Goal: Task Accomplishment & Management: Manage account settings

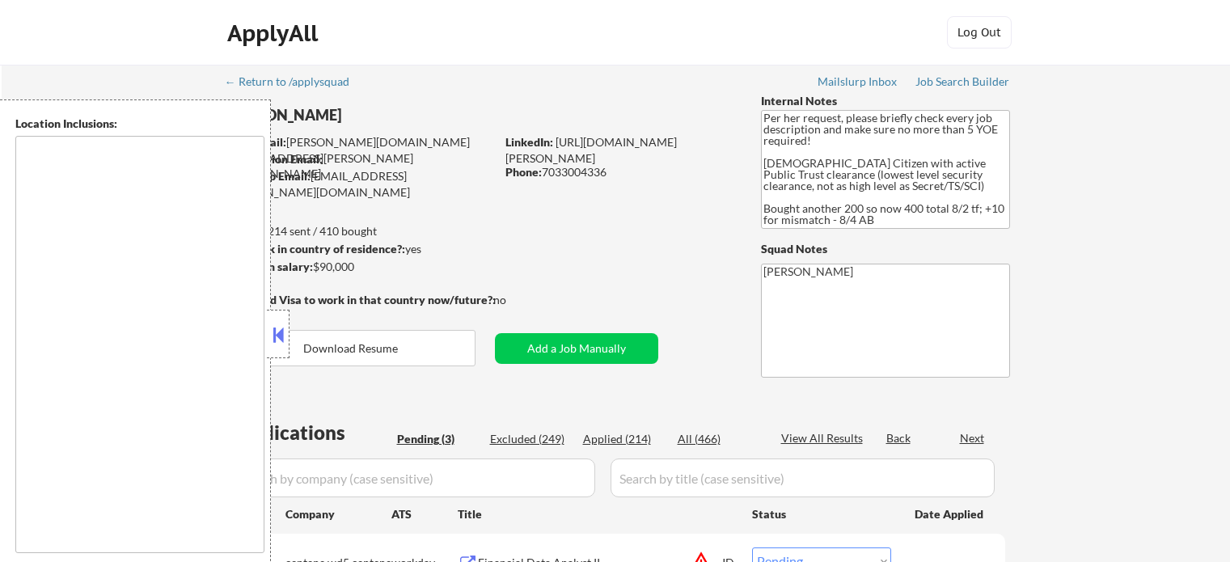
select select ""pending""
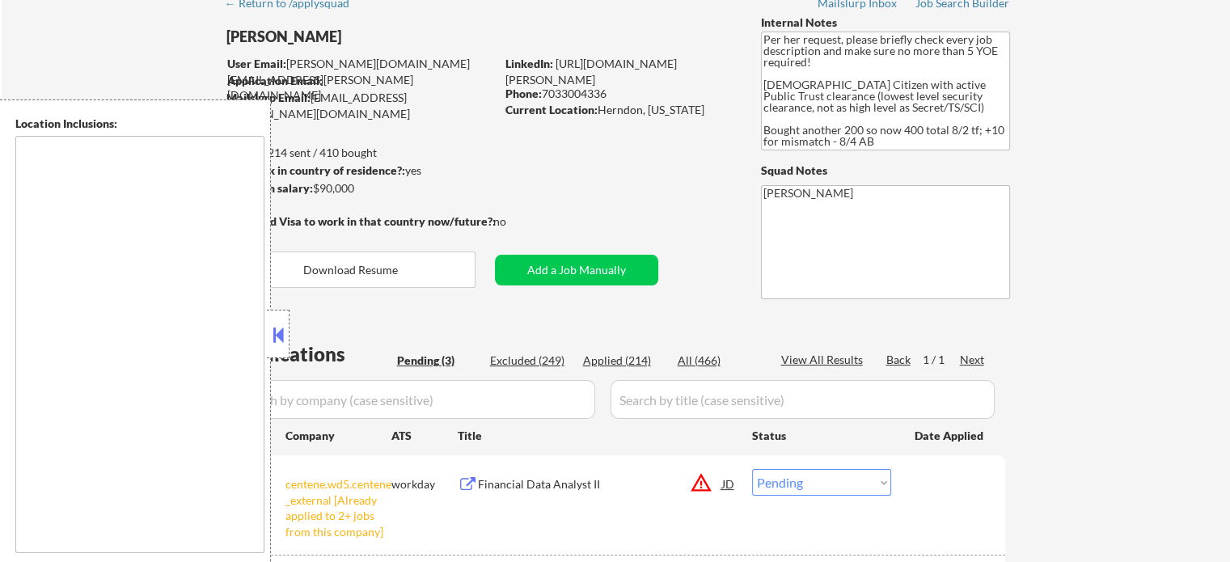
scroll to position [324, 0]
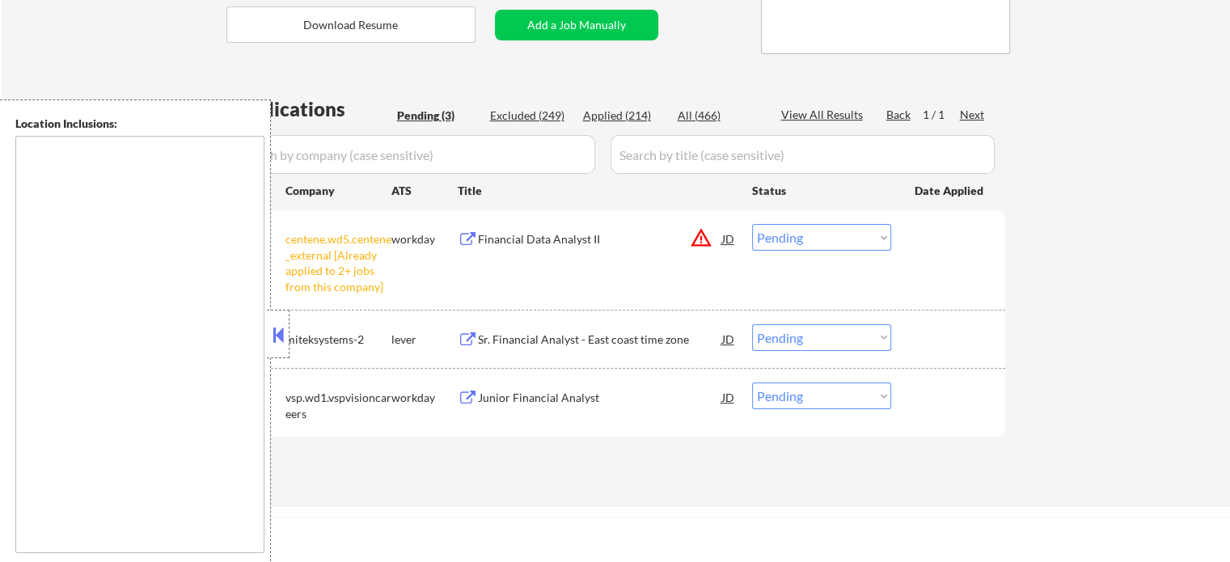
click at [798, 235] on select "Choose an option... Pending Applied Excluded (Questions) Excluded (Expired) Exc…" at bounding box center [821, 237] width 139 height 27
click at [752, 224] on select "Choose an option... Pending Applied Excluded (Questions) Excluded (Expired) Exc…" at bounding box center [821, 237] width 139 height 27
click at [514, 344] on div "Sr. Financial Analyst - East coast time zone" at bounding box center [600, 340] width 244 height 16
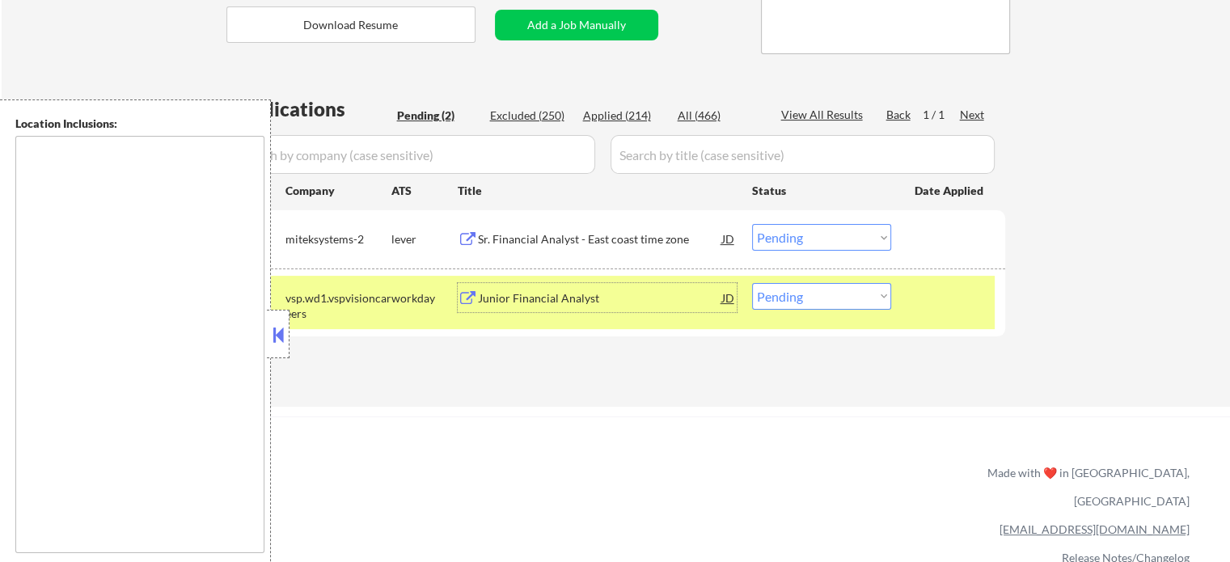
click at [511, 297] on div "Junior Financial Analyst" at bounding box center [600, 298] width 244 height 16
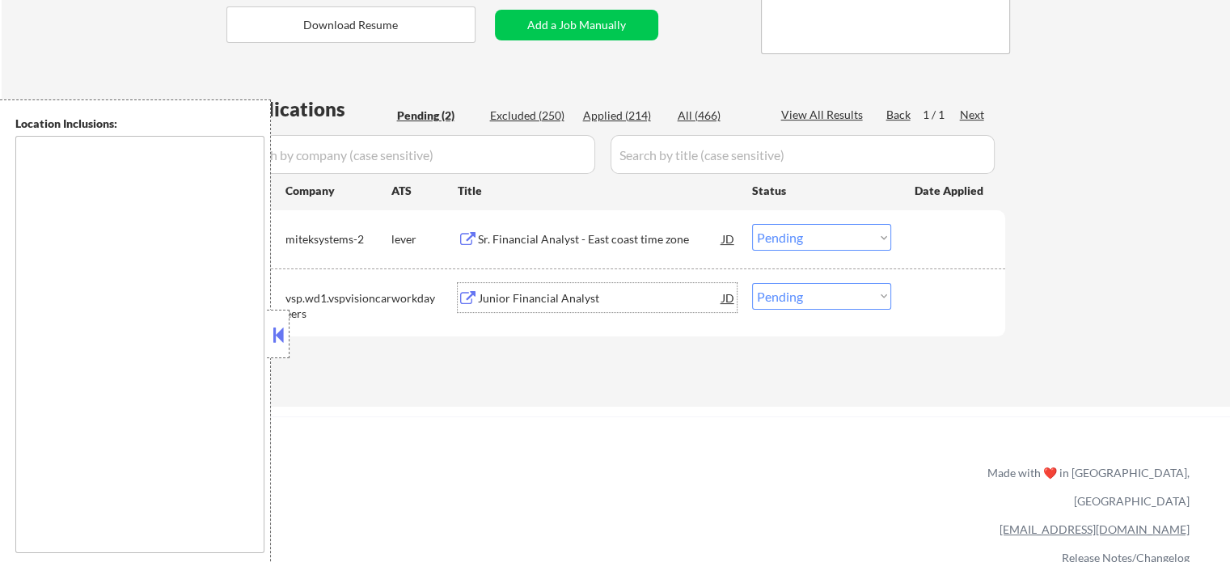
click at [799, 246] on select "Choose an option... Pending Applied Excluded (Questions) Excluded (Expired) Exc…" at bounding box center [821, 237] width 139 height 27
click at [752, 224] on select "Choose an option... Pending Applied Excluded (Questions) Excluded (Expired) Exc…" at bounding box center [821, 237] width 139 height 27
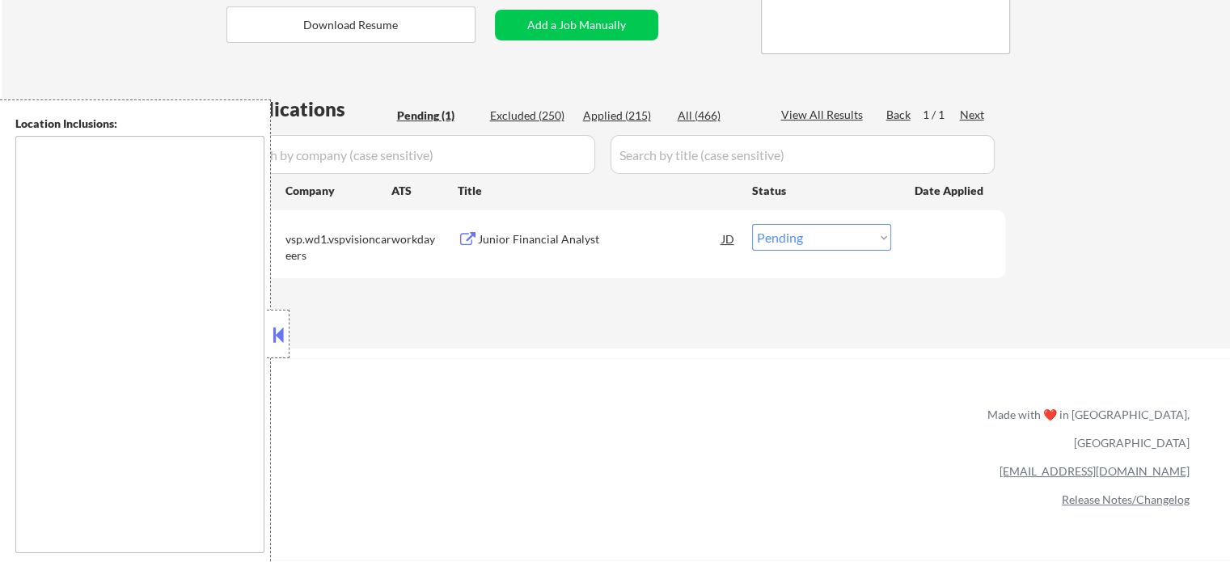
click at [798, 233] on select "Choose an option... Pending Applied Excluded (Questions) Excluded (Expired) Exc…" at bounding box center [821, 237] width 139 height 27
select select ""excluded__salary_""
click at [752, 224] on select "Choose an option... Pending Applied Excluded (Questions) Excluded (Expired) Exc…" at bounding box center [821, 237] width 139 height 27
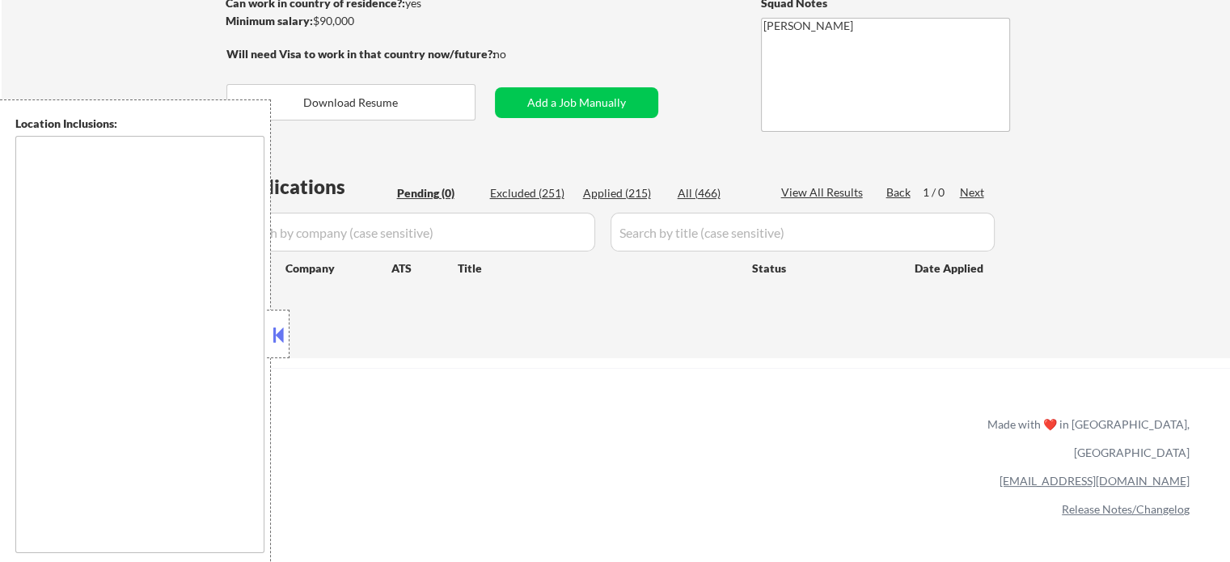
scroll to position [162, 0]
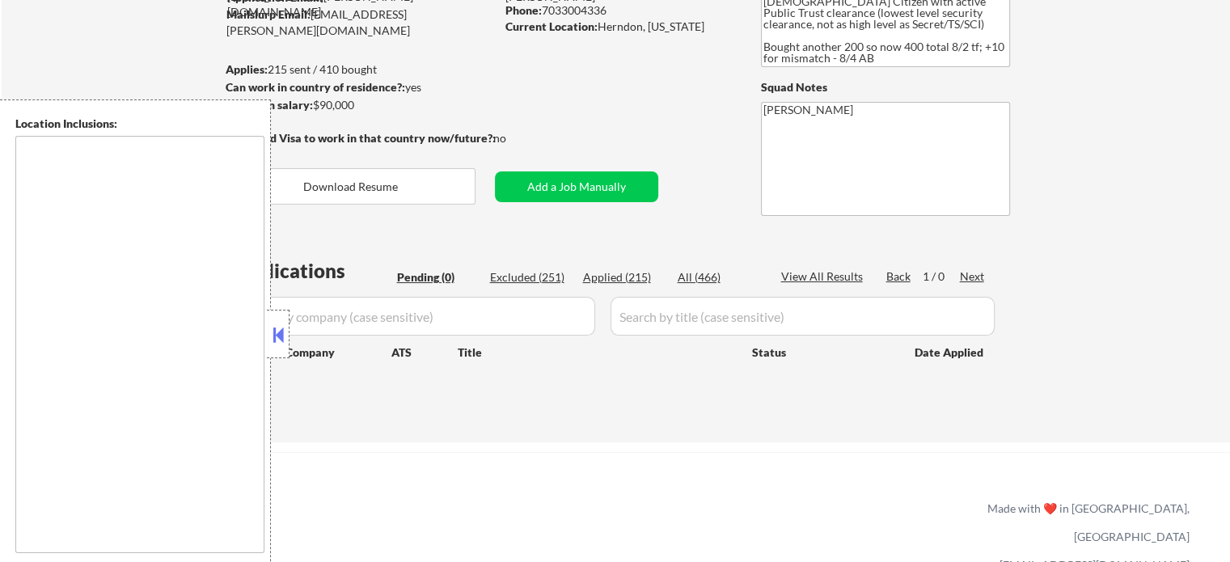
click at [687, 122] on div "← Return to /applysquad Mailslurp Inbox Job Search Builder [PERSON_NAME] User E…" at bounding box center [616, 166] width 807 height 527
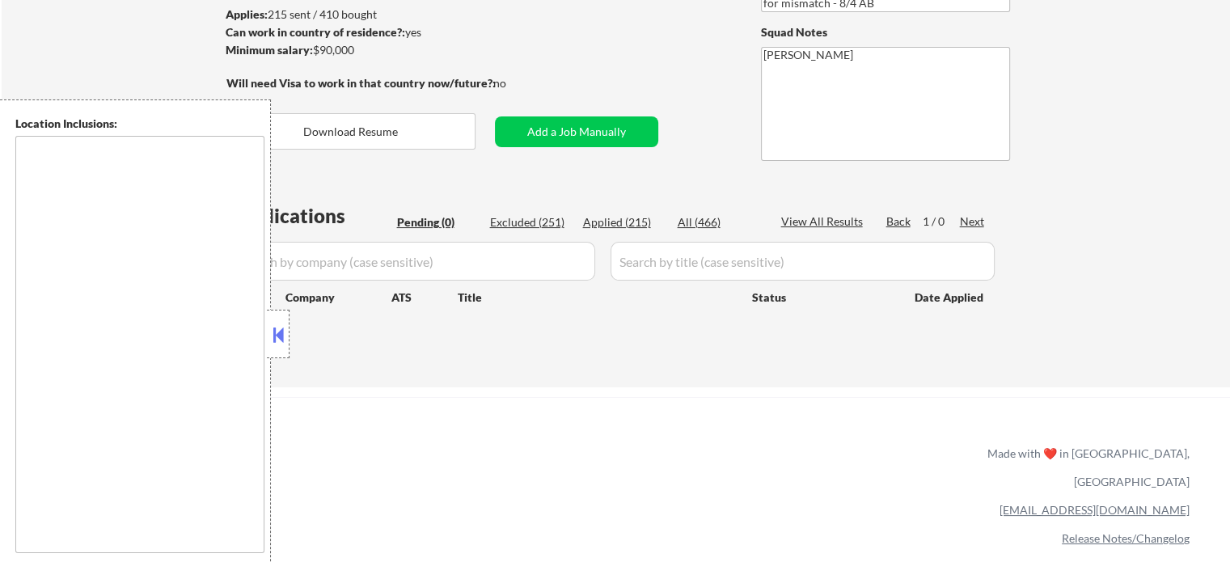
scroll to position [243, 0]
